Goal: Communication & Community: Answer question/provide support

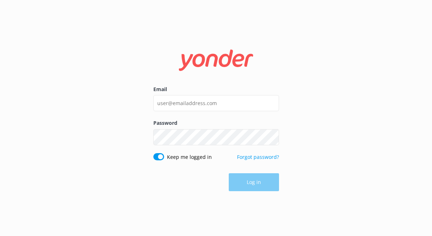
click at [174, 93] on label "Email" at bounding box center [216, 90] width 126 height 8
click at [174, 95] on input "Email" at bounding box center [216, 103] width 126 height 16
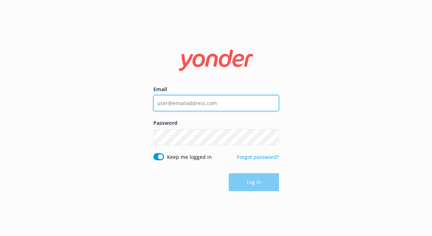
click at [172, 93] on div "Email" at bounding box center [216, 103] width 126 height 34
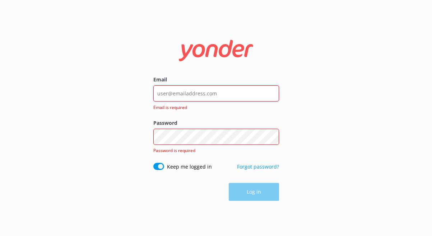
click at [168, 101] on input "Email" at bounding box center [216, 94] width 126 height 16
type input "[EMAIL_ADDRESS][DOMAIN_NAME]"
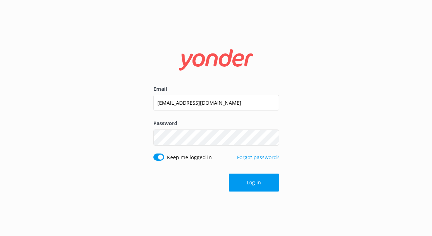
click at [248, 192] on form "Email [EMAIL_ADDRESS][DOMAIN_NAME] Password Show password Keep me logged in For…" at bounding box center [216, 118] width 126 height 157
click at [250, 181] on button "Log in" at bounding box center [254, 183] width 50 height 18
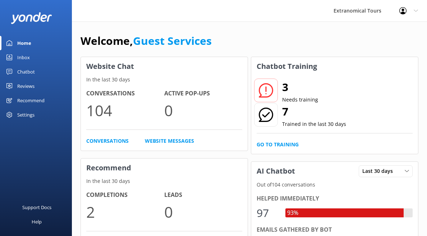
click at [64, 62] on link "Inbox" at bounding box center [36, 57] width 72 height 14
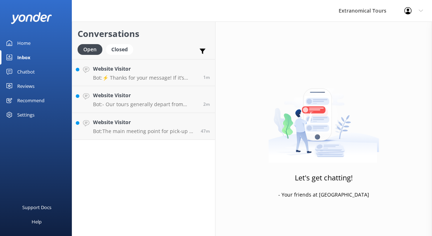
click at [106, 144] on div "Conversations Open Closed Important Assigned to me Unassigned Website Visitor B…" at bounding box center [144, 129] width 144 height 215
click at [186, 132] on p "Bot: The main meeting point for pick-up at [GEOGRAPHIC_DATA] is the [GEOGRAPHIC…" at bounding box center [144, 131] width 102 height 6
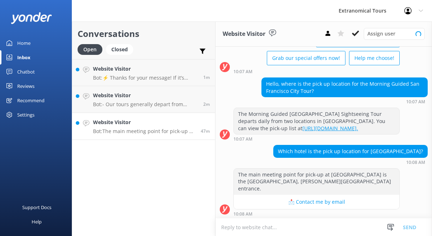
scroll to position [60, 0]
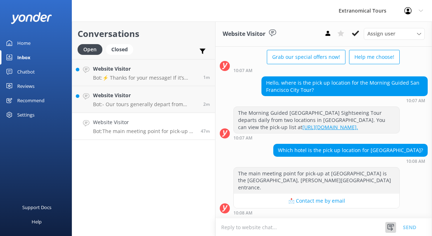
click at [386, 230] on div at bounding box center [391, 227] width 11 height 11
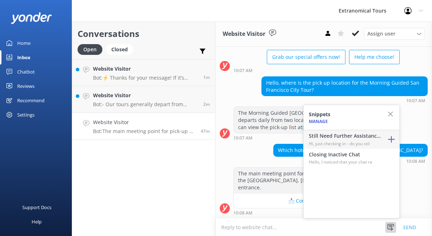
click at [351, 146] on p "Hi, just checking in - do you stil" at bounding box center [345, 143] width 72 height 7
type textarea "Hi, just checking in - do you still require assistance from our team on this? T…"
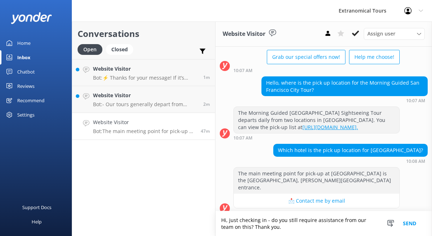
click at [402, 231] on button "Send" at bounding box center [409, 224] width 27 height 25
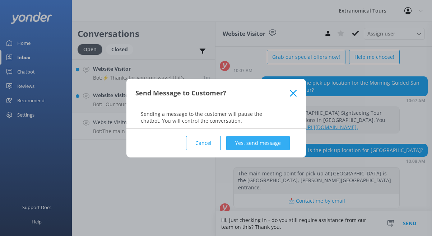
click at [279, 136] on button "Yes, send message" at bounding box center [258, 143] width 64 height 14
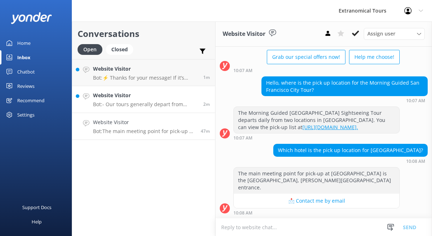
scroll to position [86, 0]
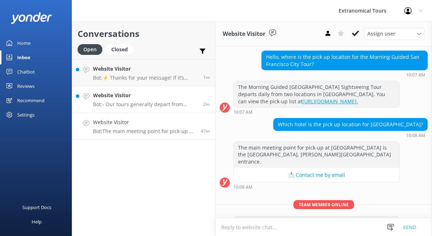
click at [200, 98] on div "2m" at bounding box center [204, 100] width 12 height 16
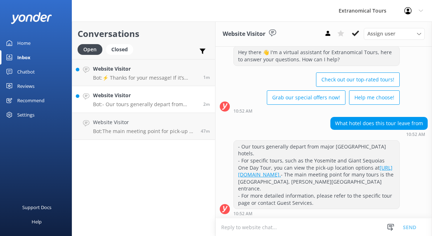
scroll to position [20, 0]
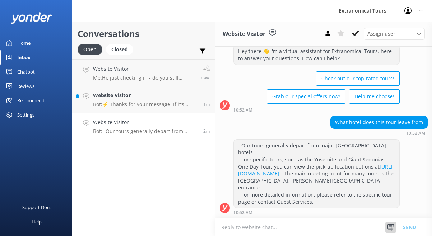
click at [389, 225] on icon at bounding box center [390, 227] width 7 height 7
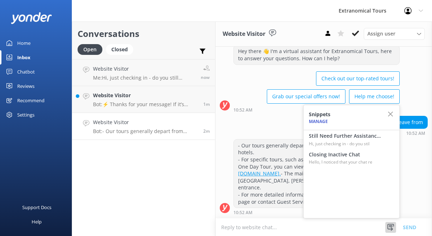
click at [335, 146] on p "Hi, just checking in - do you stil" at bounding box center [345, 143] width 72 height 7
type textarea "Hi, just checking in - do you still require assistance from our team on this? T…"
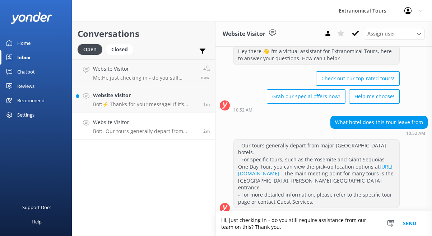
click at [406, 226] on button "Send" at bounding box center [409, 224] width 27 height 25
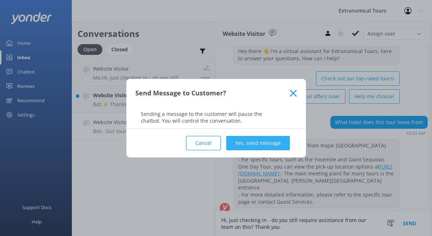
click at [264, 148] on button "Yes, send message" at bounding box center [258, 143] width 64 height 14
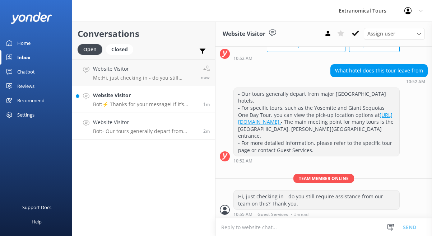
scroll to position [74, 0]
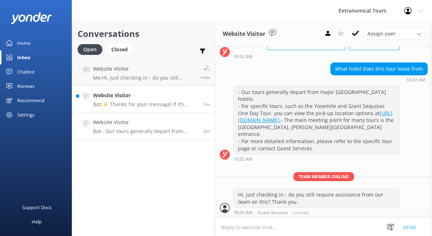
click at [165, 103] on p "Bot: ⚡ Thanks for your message! If it’s during our office hours (5:30am–10pm PT…" at bounding box center [145, 104] width 105 height 6
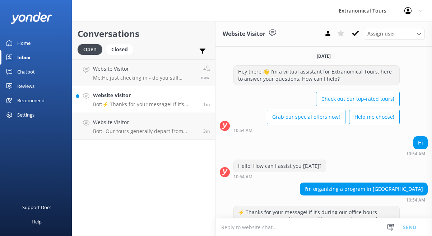
scroll to position [53, 0]
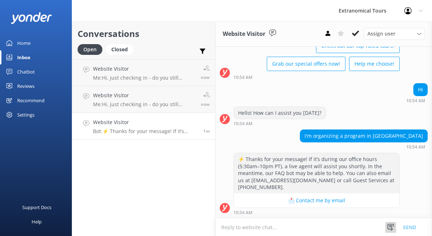
click at [391, 226] on icon at bounding box center [390, 227] width 7 height 7
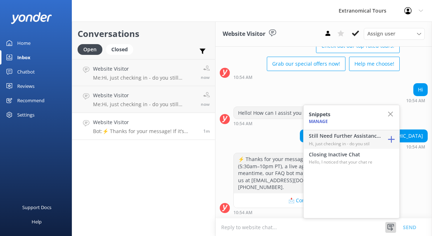
click at [365, 146] on p "Hi, just checking in - do you stil" at bounding box center [345, 143] width 72 height 7
type textarea "Hi, just checking in - do you still require assistance from our team on this? T…"
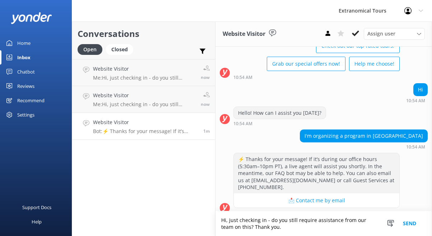
click at [408, 219] on button "Send" at bounding box center [409, 224] width 27 height 25
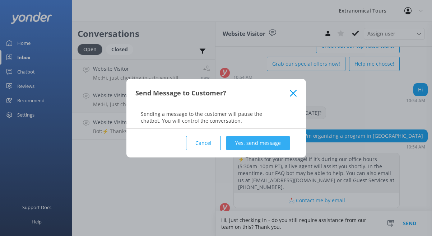
click at [271, 137] on button "Yes, send message" at bounding box center [258, 143] width 64 height 14
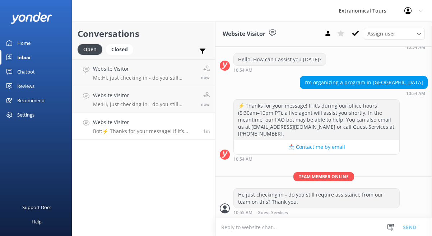
scroll to position [107, 0]
